Goal: Navigation & Orientation: Find specific page/section

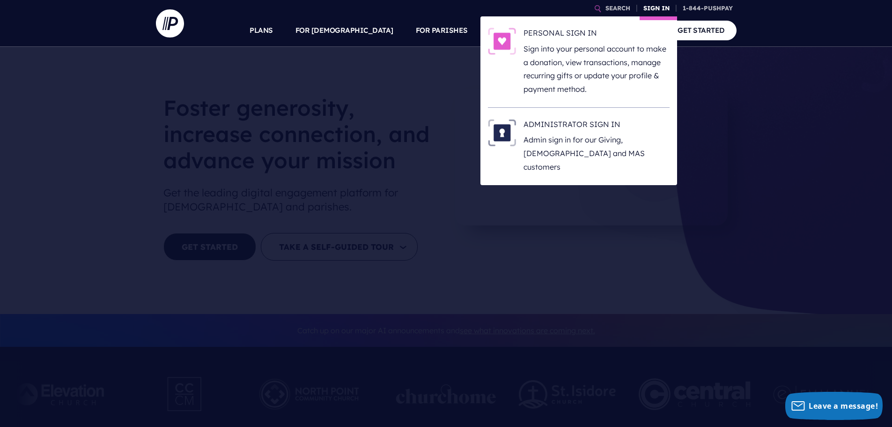
click at [660, 8] on link "SIGN IN" at bounding box center [657, 8] width 34 height 16
click at [610, 124] on h6 "ADMINISTRATOR SIGN IN" at bounding box center [596, 126] width 146 height 14
click at [591, 131] on h6 "ADMINISTRATOR SIGN IN" at bounding box center [596, 126] width 146 height 14
click at [565, 124] on h6 "ADMINISTRATOR SIGN IN" at bounding box center [596, 126] width 146 height 14
